Goal: Information Seeking & Learning: Find specific fact

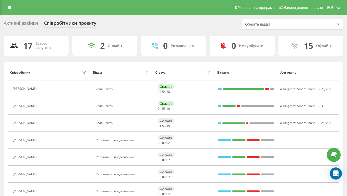
click at [8, 11] on div "Реферальна програма Налаштування профілю Вихід" at bounding box center [173, 7] width 347 height 15
click at [8, 7] on link at bounding box center [9, 7] width 9 height 7
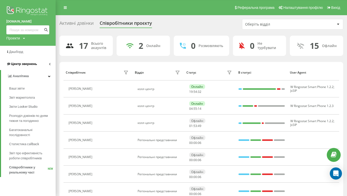
click at [17, 62] on span "Центр звернень" at bounding box center [24, 64] width 26 height 4
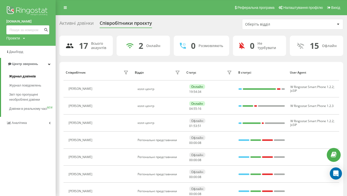
click at [21, 76] on span "Журнал дзвінків" at bounding box center [22, 76] width 27 height 5
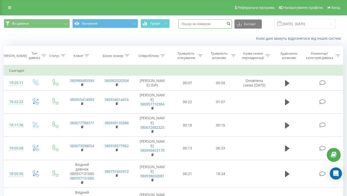
paste input "0992717936"
type input "0992717936"
click at [230, 23] on icon "submit" at bounding box center [228, 22] width 4 height 3
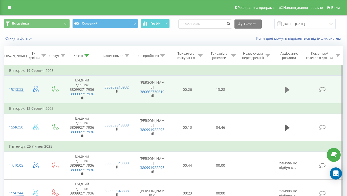
click at [287, 88] on icon at bounding box center [287, 89] width 5 height 7
